Goal: Task Accomplishment & Management: Complete application form

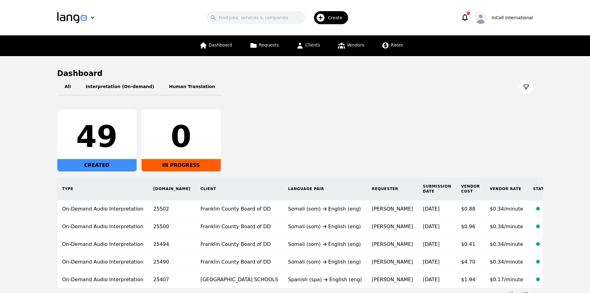
click at [338, 18] on span "Create" at bounding box center [337, 18] width 19 height 6
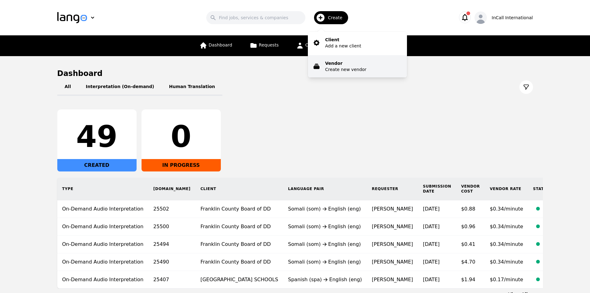
click at [334, 68] on p "Create new vendor" at bounding box center [345, 69] width 41 height 6
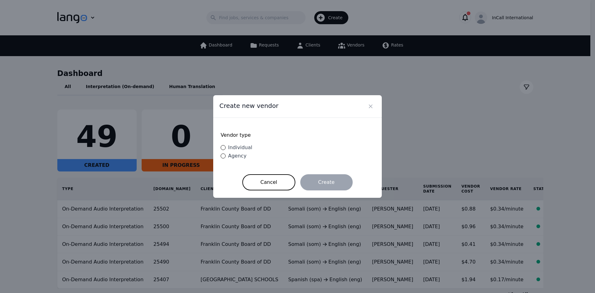
click at [232, 146] on span "Individual" at bounding box center [240, 147] width 24 height 6
click at [226, 146] on input "Individual" at bounding box center [223, 147] width 5 height 5
radio input "true"
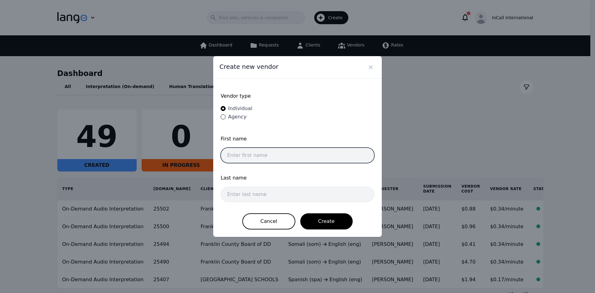
click at [250, 152] on input "text" at bounding box center [298, 155] width 154 height 15
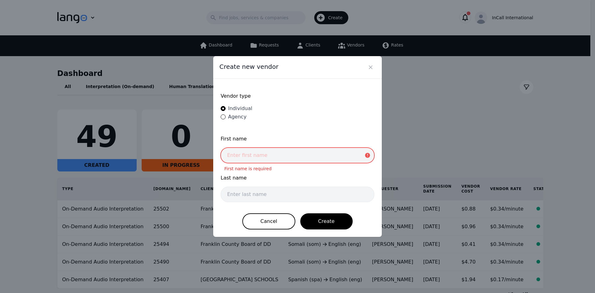
click at [257, 152] on input "text" at bounding box center [298, 155] width 154 height 15
paste input "Clive Sebastien Jean Mar"
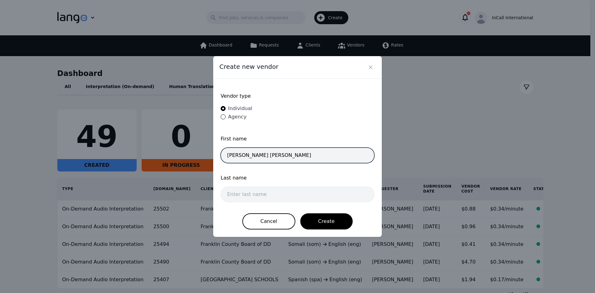
drag, startPoint x: 262, startPoint y: 155, endPoint x: 282, endPoint y: 155, distance: 20.1
click at [282, 155] on input "Clive Sebastien Jean Mar" at bounding box center [298, 155] width 154 height 15
type input "Clive Sebastien"
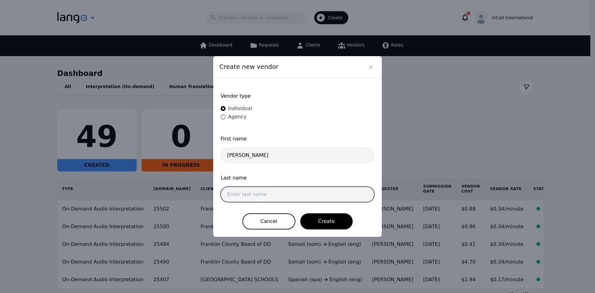
click at [245, 193] on input "text" at bounding box center [298, 194] width 154 height 15
paste input "Jean Mar"
type input "Jean Mar"
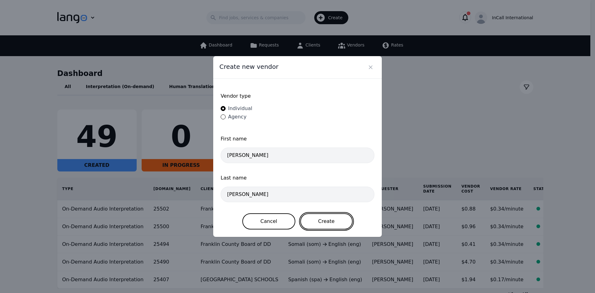
click at [324, 218] on button "Create" at bounding box center [326, 221] width 52 height 16
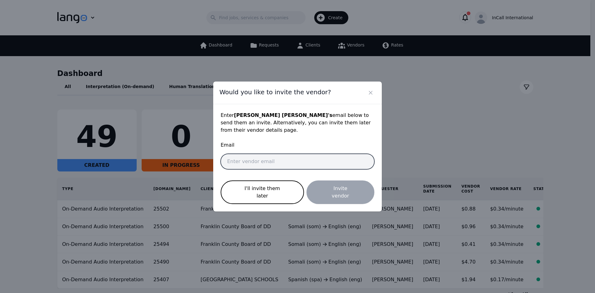
click at [244, 166] on input "email" at bounding box center [298, 161] width 154 height 15
paste input "clives@gruponoainternational.com"
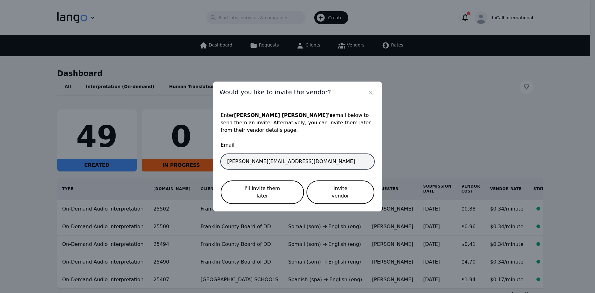
type input "clives@gruponoainternational.com"
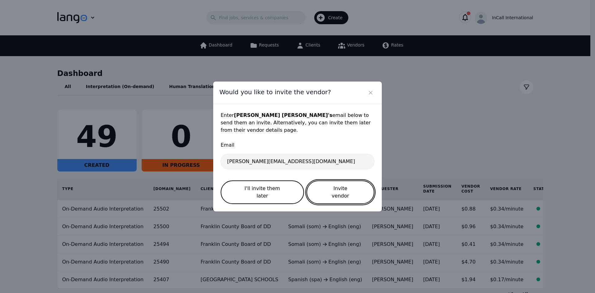
click at [332, 184] on button "Invite vendor" at bounding box center [341, 192] width 68 height 24
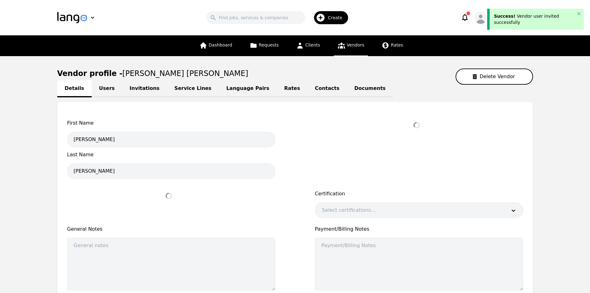
select select "active"
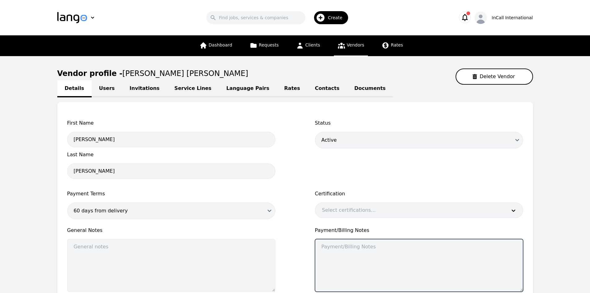
click at [326, 271] on textarea at bounding box center [419, 265] width 208 height 53
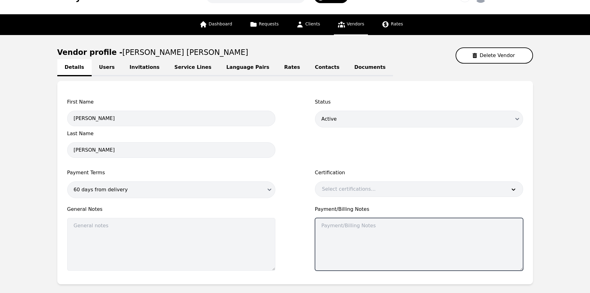
scroll to position [79, 0]
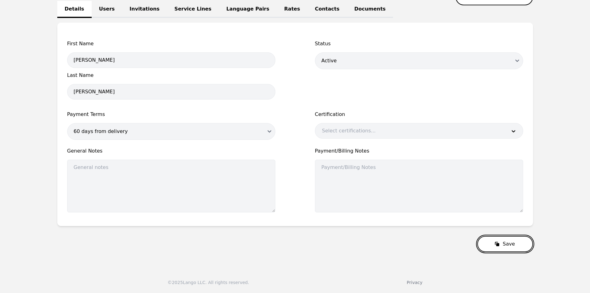
click at [500, 243] on icon "submit" at bounding box center [497, 244] width 3 height 3
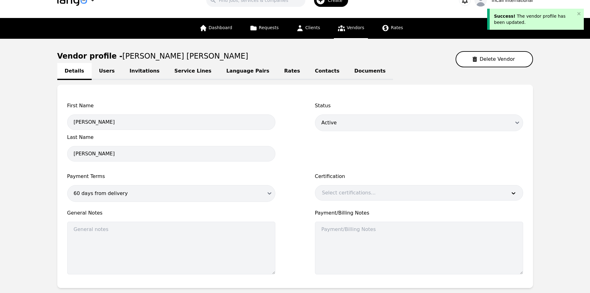
scroll to position [0, 0]
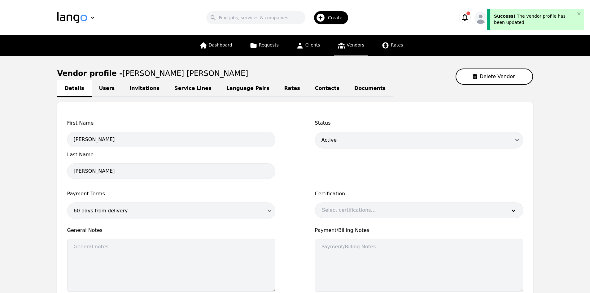
click at [468, 16] on icon "button" at bounding box center [465, 17] width 6 height 7
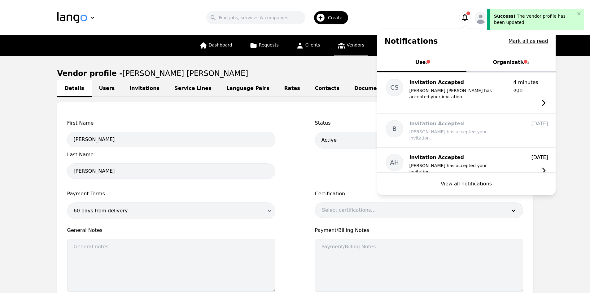
click at [506, 61] on button "Organization" at bounding box center [511, 63] width 89 height 19
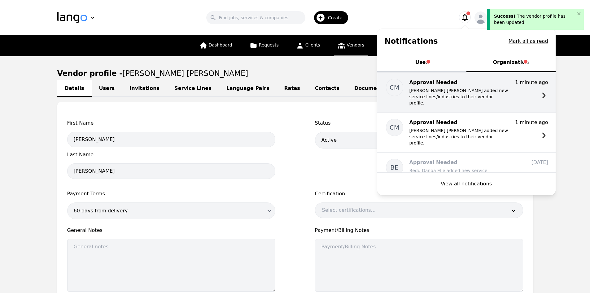
click at [453, 94] on p "Clive Sebastien Jean Mar added new service lines/industries to their vendor pro…" at bounding box center [459, 96] width 99 height 19
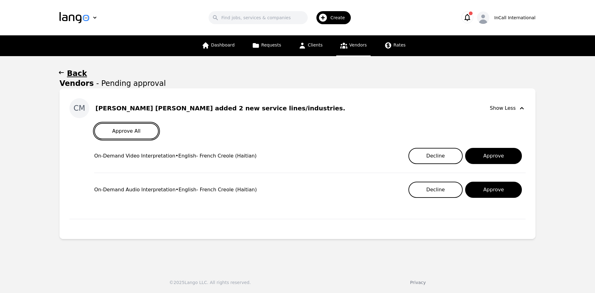
click at [143, 134] on button "Approve All" at bounding box center [126, 131] width 64 height 16
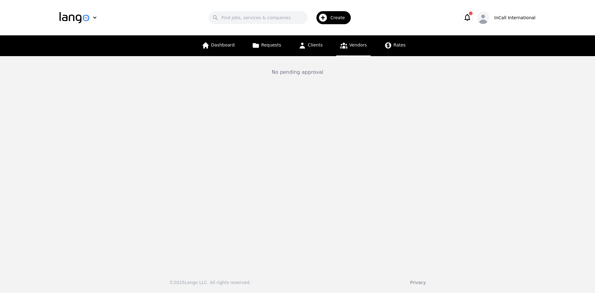
click at [353, 46] on span "Vendors" at bounding box center [357, 44] width 17 height 5
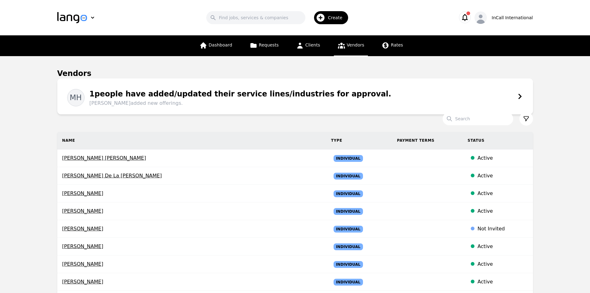
click at [472, 77] on div "Vendors" at bounding box center [295, 73] width 476 height 10
click at [462, 121] on input "Search" at bounding box center [478, 118] width 71 height 13
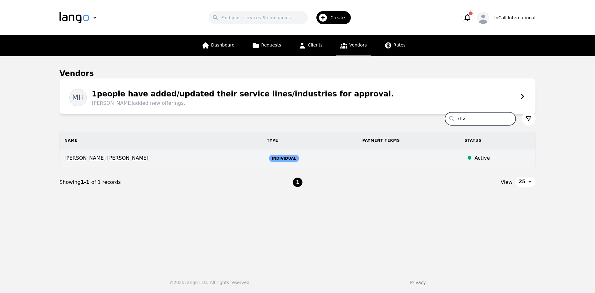
type input "cliv"
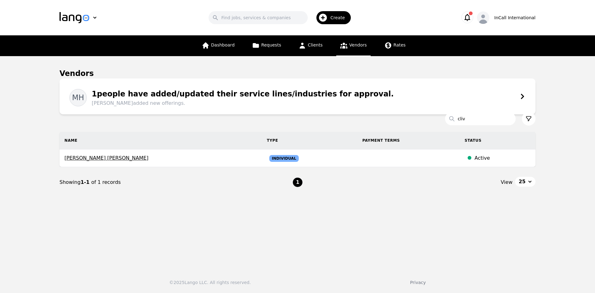
drag, startPoint x: 388, startPoint y: 160, endPoint x: 426, endPoint y: 196, distance: 52.6
click at [426, 196] on nav "Showing 1-1 of 1 records 1 View 25" at bounding box center [298, 182] width 476 height 30
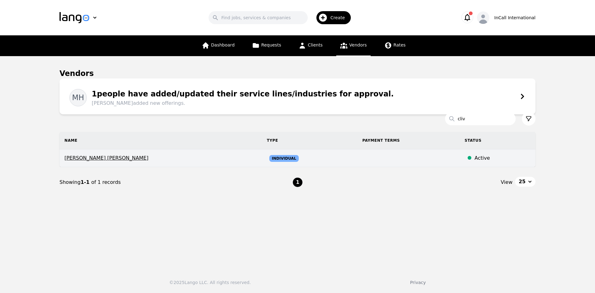
click at [410, 158] on td at bounding box center [408, 158] width 102 height 18
select select "active"
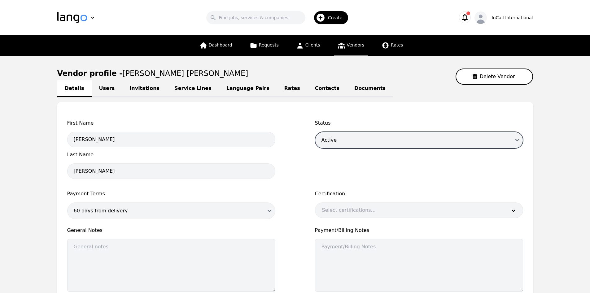
click at [518, 139] on select "Draft Active Disabled" at bounding box center [419, 140] width 208 height 17
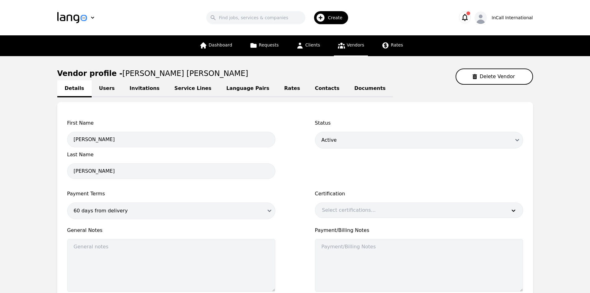
click at [376, 191] on label "Certification" at bounding box center [419, 193] width 208 height 7
click at [98, 85] on link "Users" at bounding box center [107, 88] width 31 height 17
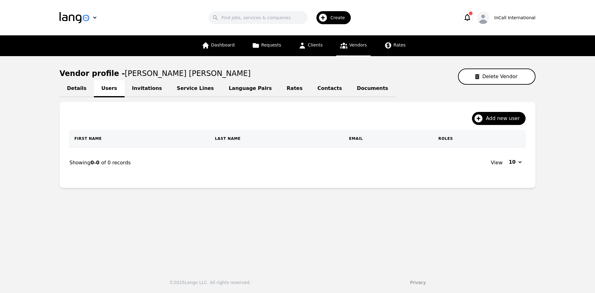
click at [73, 83] on link "Details" at bounding box center [77, 88] width 34 height 17
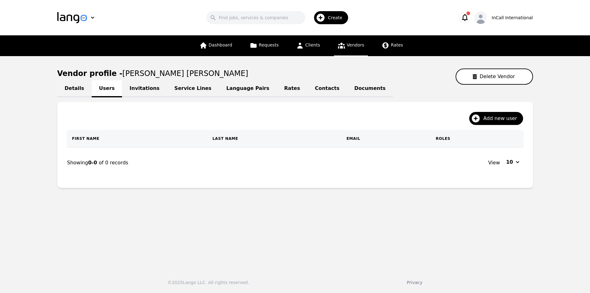
select select "active"
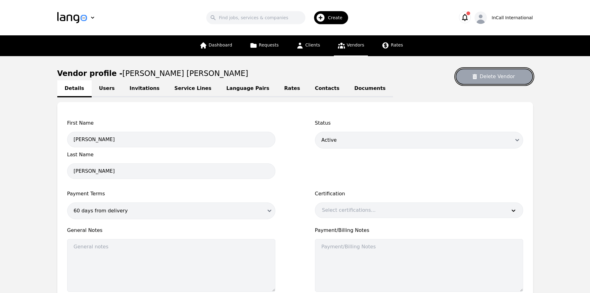
click at [496, 77] on button "Delete Vendor" at bounding box center [494, 76] width 77 height 16
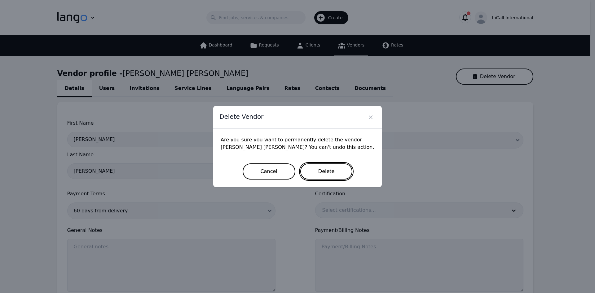
click at [326, 166] on button "Delete" at bounding box center [326, 171] width 52 height 16
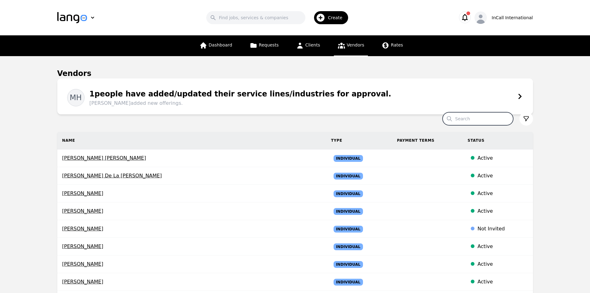
click at [468, 119] on input "Search" at bounding box center [478, 118] width 71 height 13
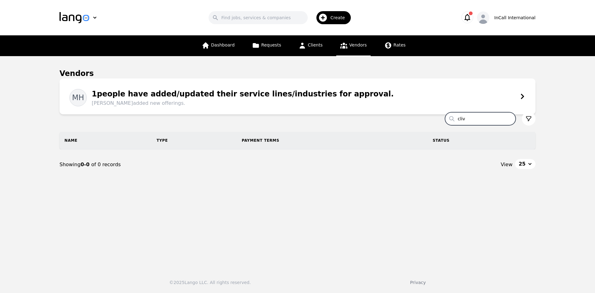
type input "cliv"
click at [510, 120] on input "cliv" at bounding box center [480, 118] width 71 height 13
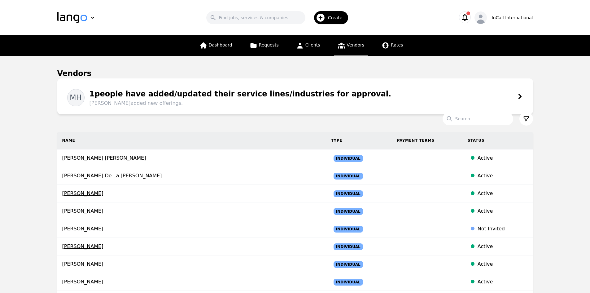
click at [153, 101] on span "Mohamod Hassan added new offerings." at bounding box center [241, 102] width 302 height 7
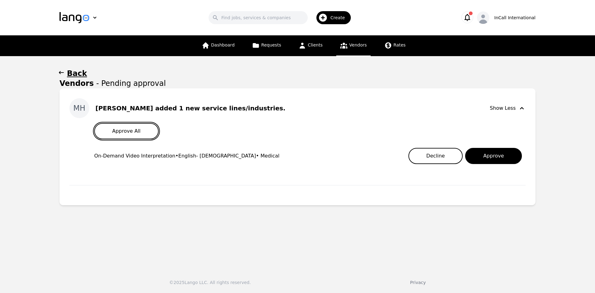
click at [131, 132] on button "Approve All" at bounding box center [126, 131] width 64 height 16
